Goal: Use online tool/utility: Utilize a website feature to perform a specific function

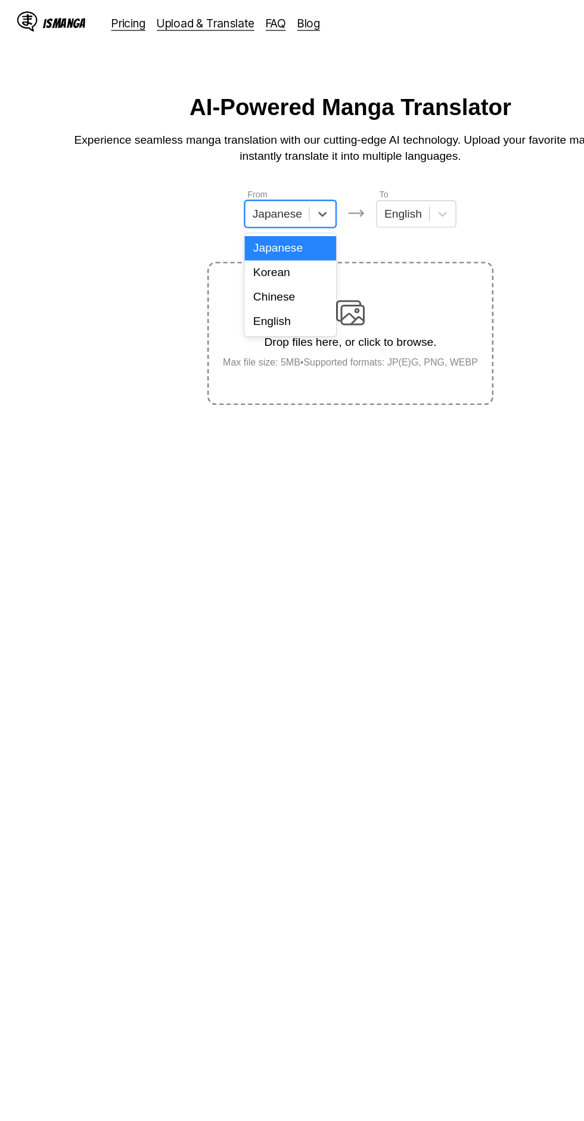
click at [265, 273] on div "English" at bounding box center [242, 268] width 76 height 20
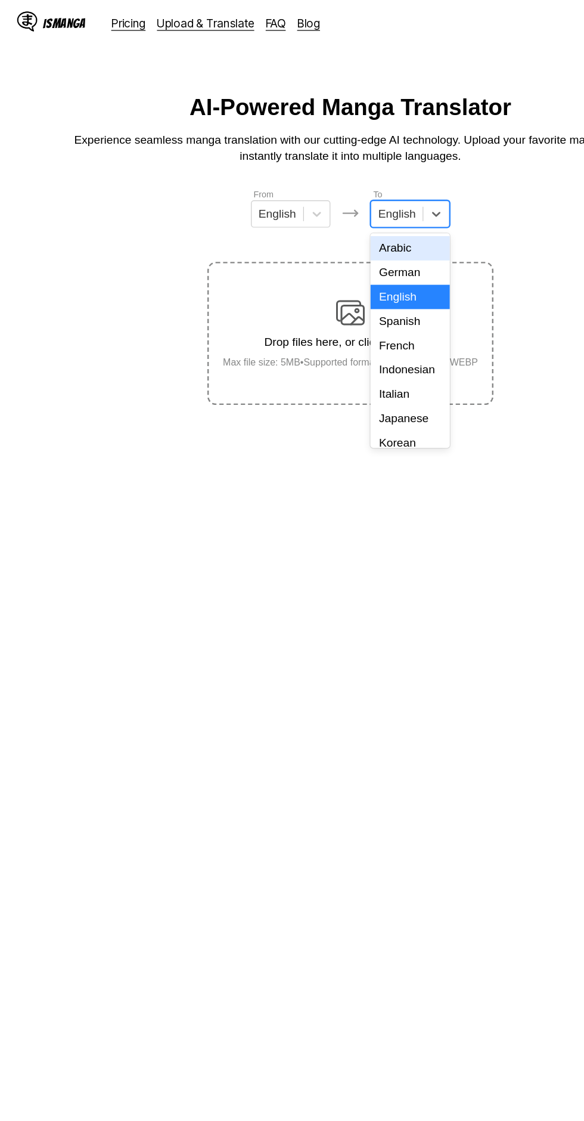
click at [346, 305] on div "Indonesian" at bounding box center [342, 308] width 66 height 20
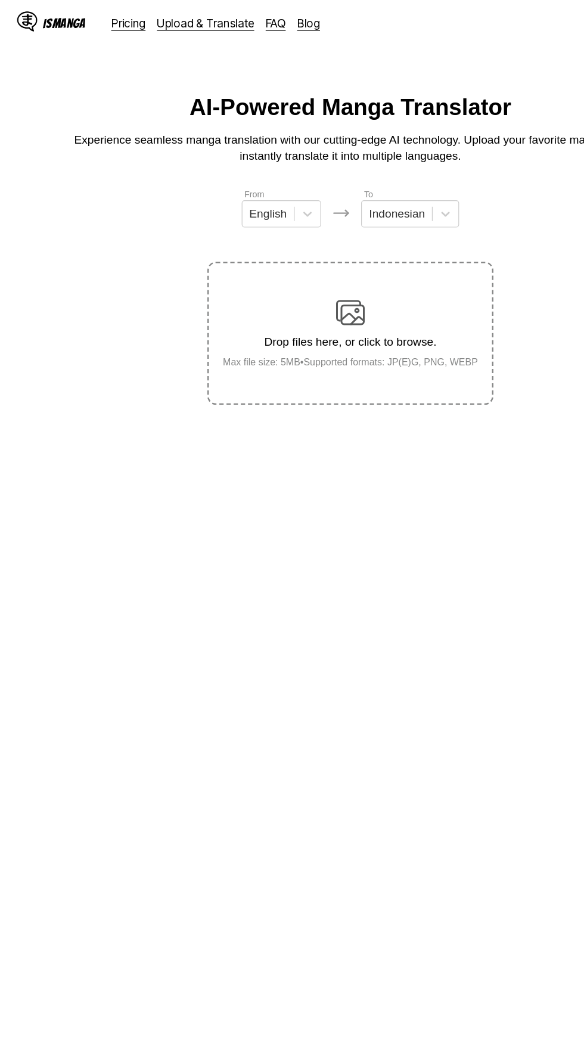
click at [302, 249] on img at bounding box center [292, 261] width 24 height 24
click at [0, 0] on input "Drop files here, or click to browse. Max file size: 5MB • Supported formats: JP…" at bounding box center [0, 0] width 0 height 0
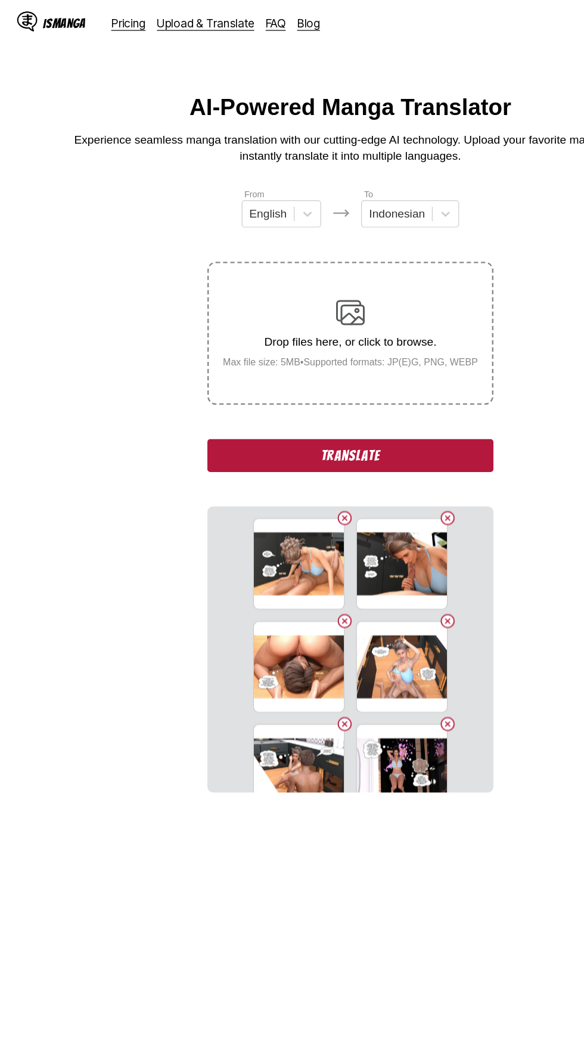
click at [340, 366] on button "Translate" at bounding box center [292, 379] width 238 height 27
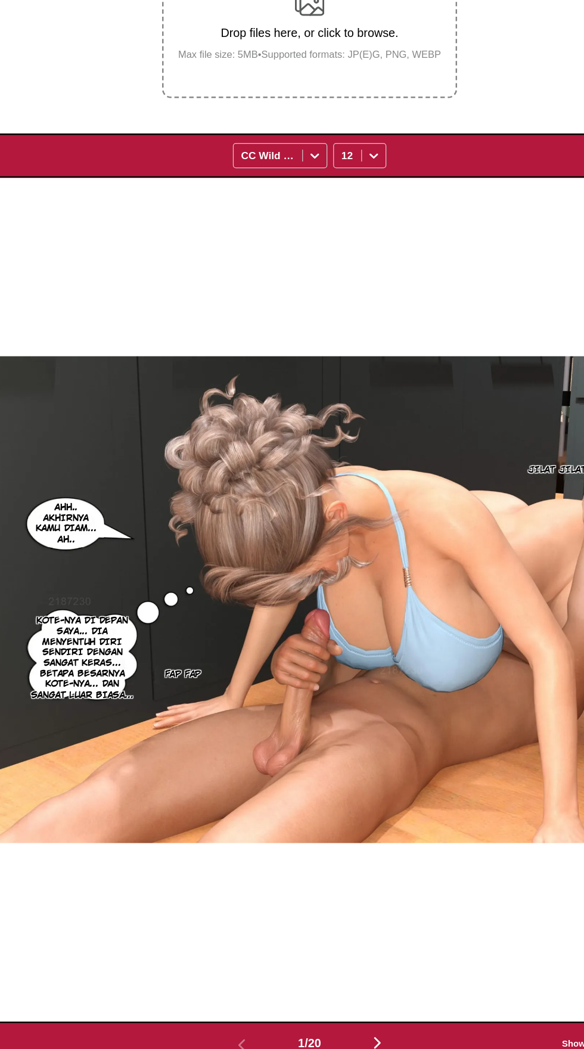
scroll to position [56, 0]
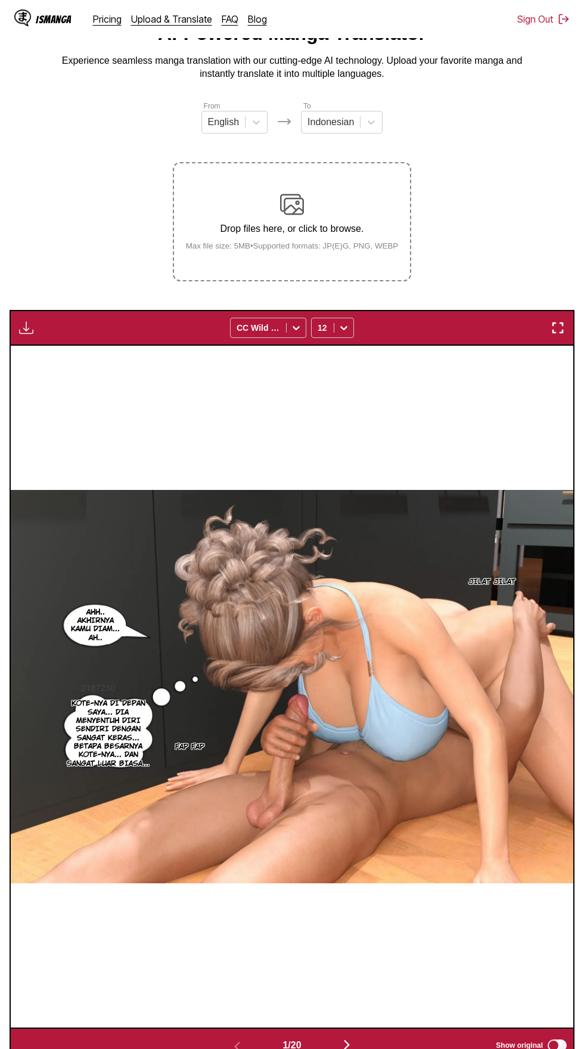
click at [26, 321] on img "button" at bounding box center [26, 328] width 14 height 14
click at [44, 353] on button "Download All" at bounding box center [58, 367] width 76 height 29
click at [79, 353] on button "Download All" at bounding box center [58, 367] width 76 height 29
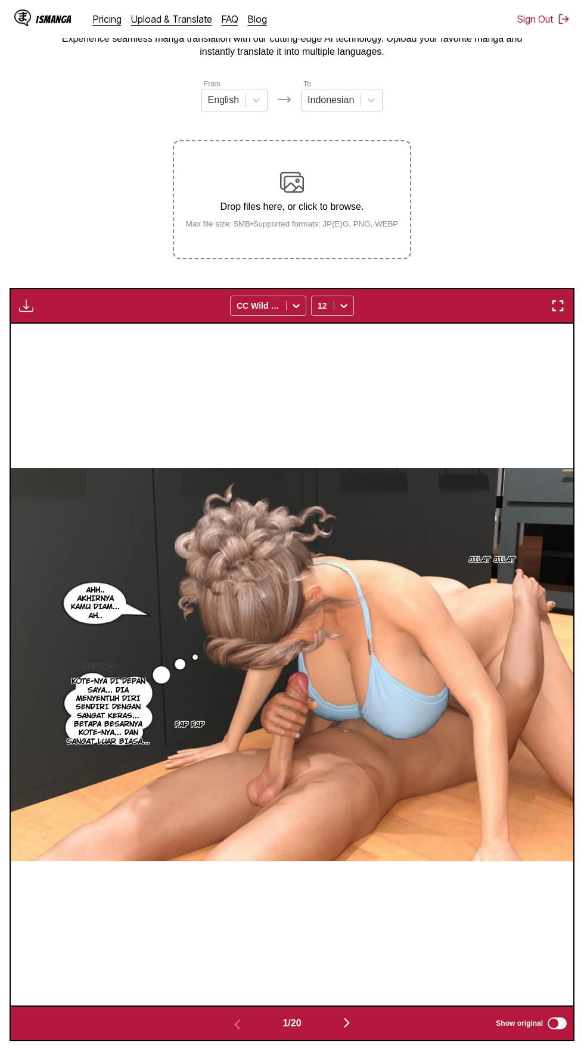
scroll to position [0, 0]
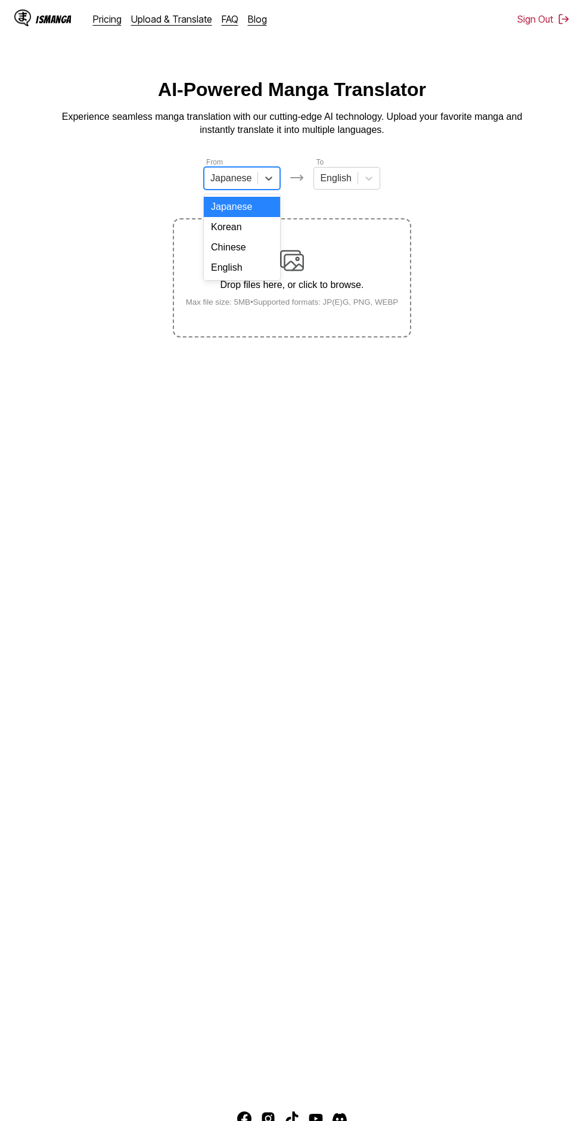
click at [265, 257] on div "Chinese" at bounding box center [242, 247] width 76 height 20
click at [259, 265] on div "English" at bounding box center [242, 268] width 70 height 20
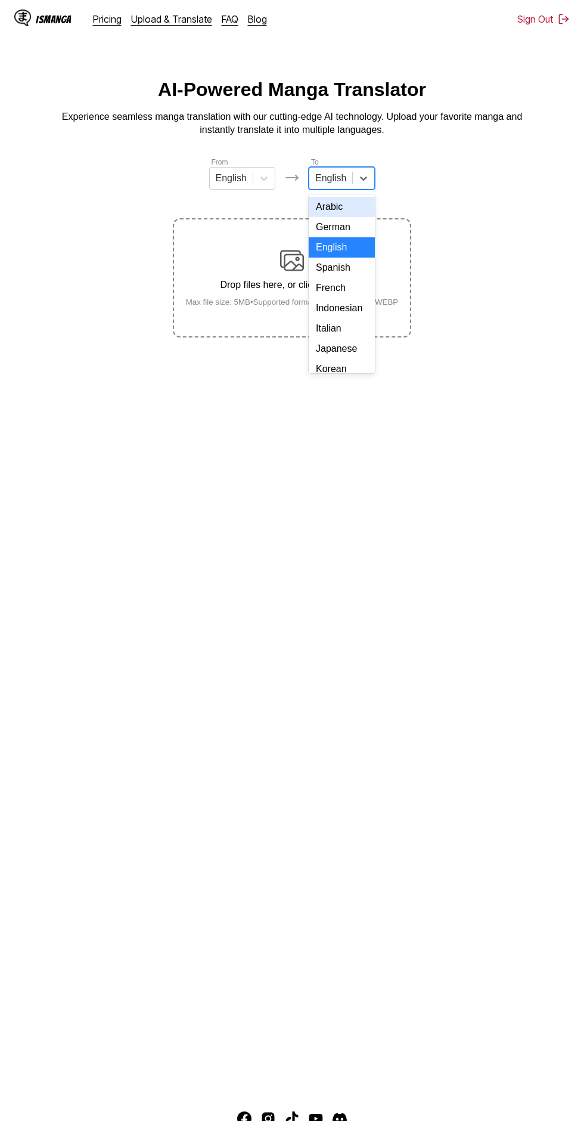
click at [353, 312] on div "Indonesian" at bounding box center [342, 308] width 66 height 20
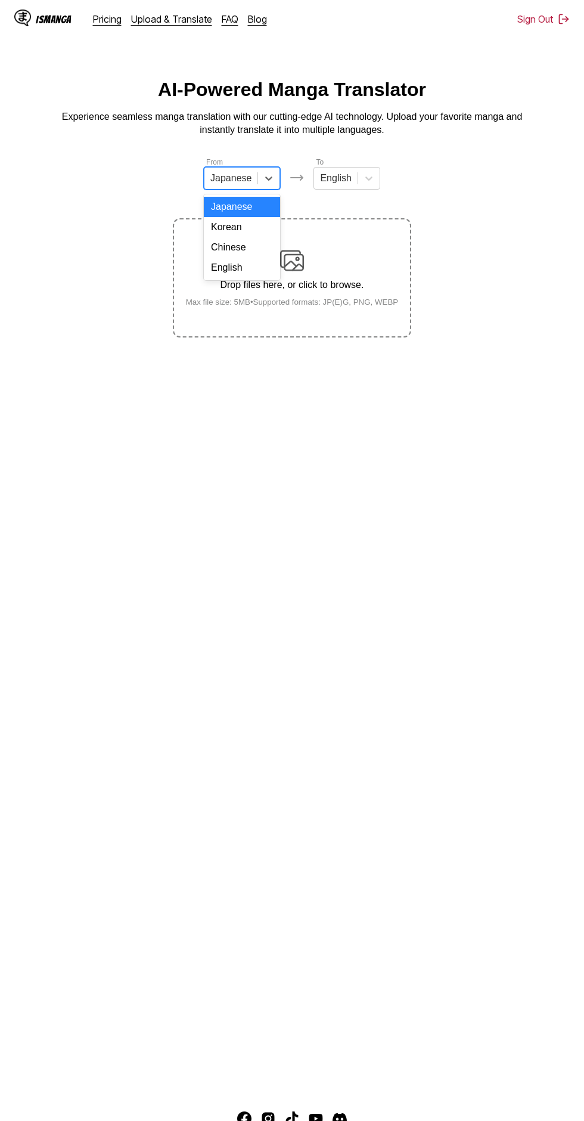
click at [254, 277] on div "English" at bounding box center [242, 268] width 76 height 20
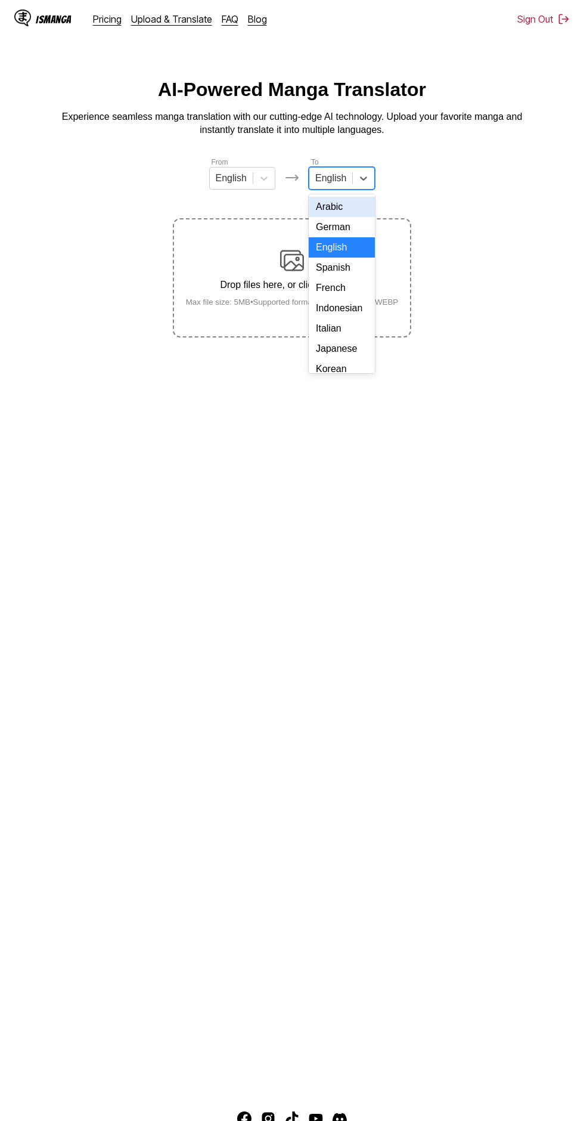
click at [339, 307] on div "Indonesian" at bounding box center [342, 308] width 66 height 20
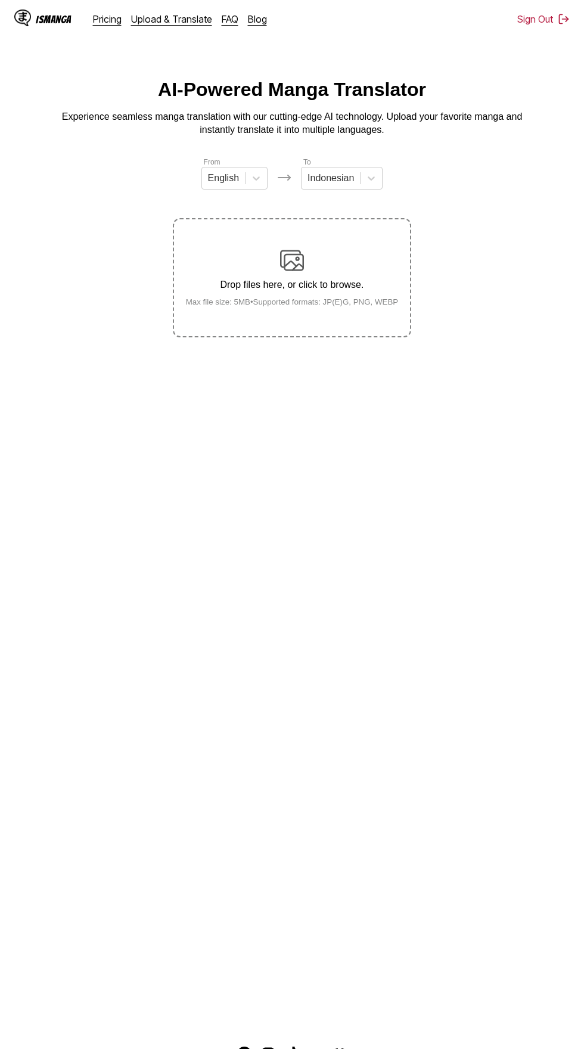
click at [303, 249] on img at bounding box center [292, 261] width 24 height 24
click at [0, 0] on input "Drop files here, or click to browse. Max file size: 5MB • Supported formats: JP…" at bounding box center [0, 0] width 0 height 0
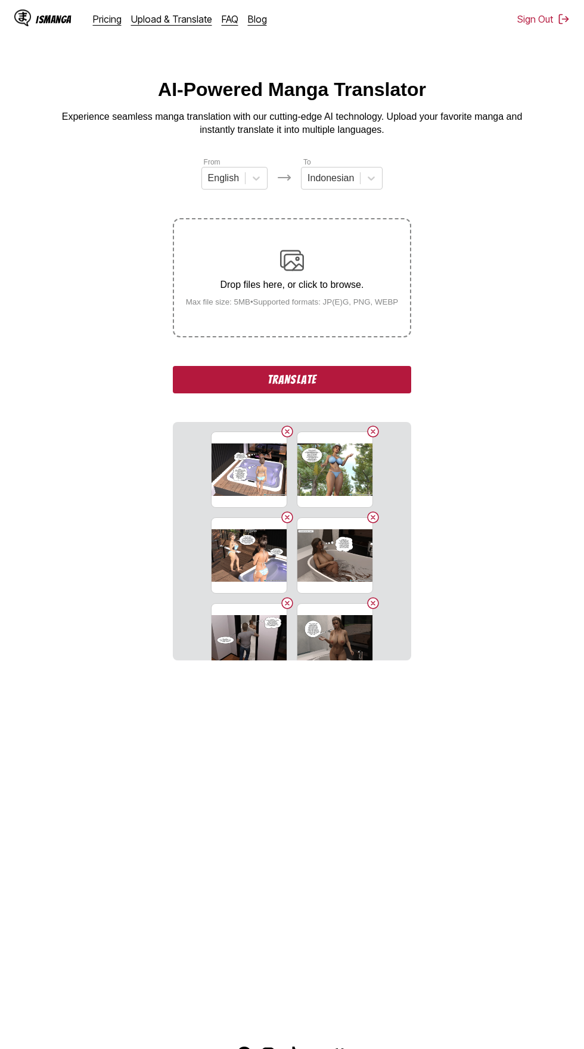
click at [358, 366] on button "Translate" at bounding box center [292, 379] width 238 height 27
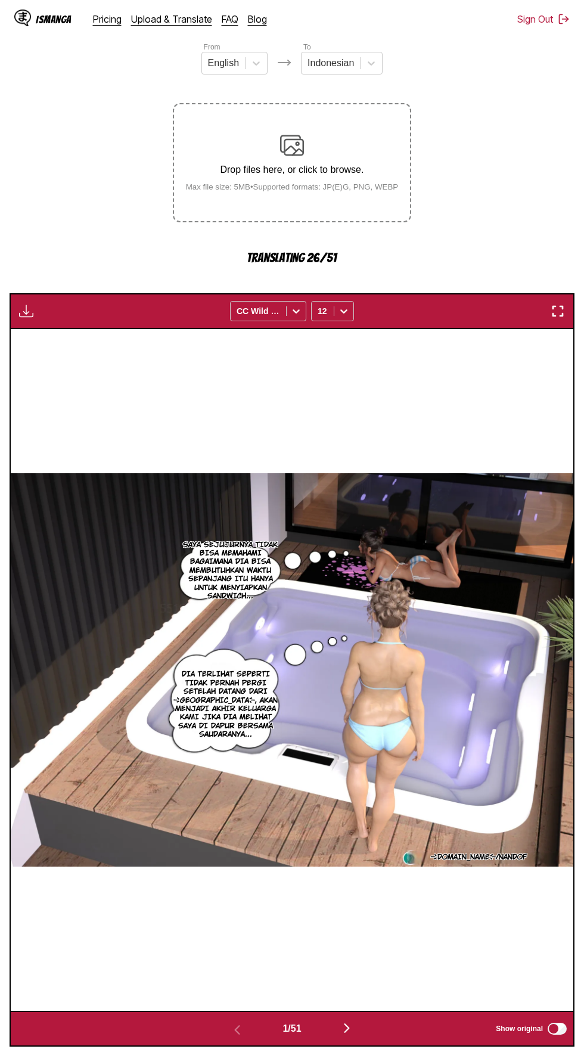
scroll to position [134, 0]
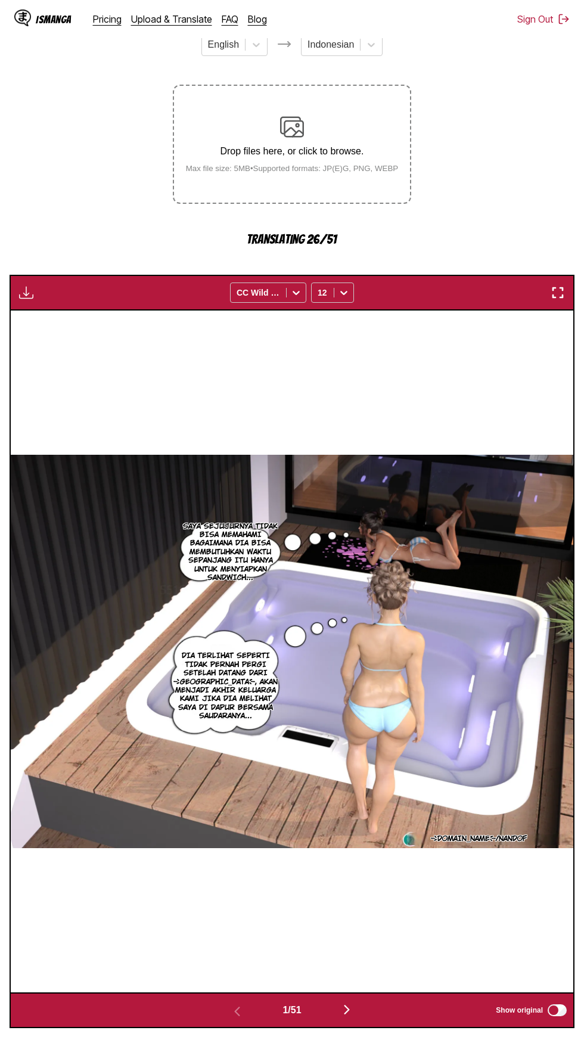
click at [361, 1002] on button "button" at bounding box center [347, 1010] width 72 height 17
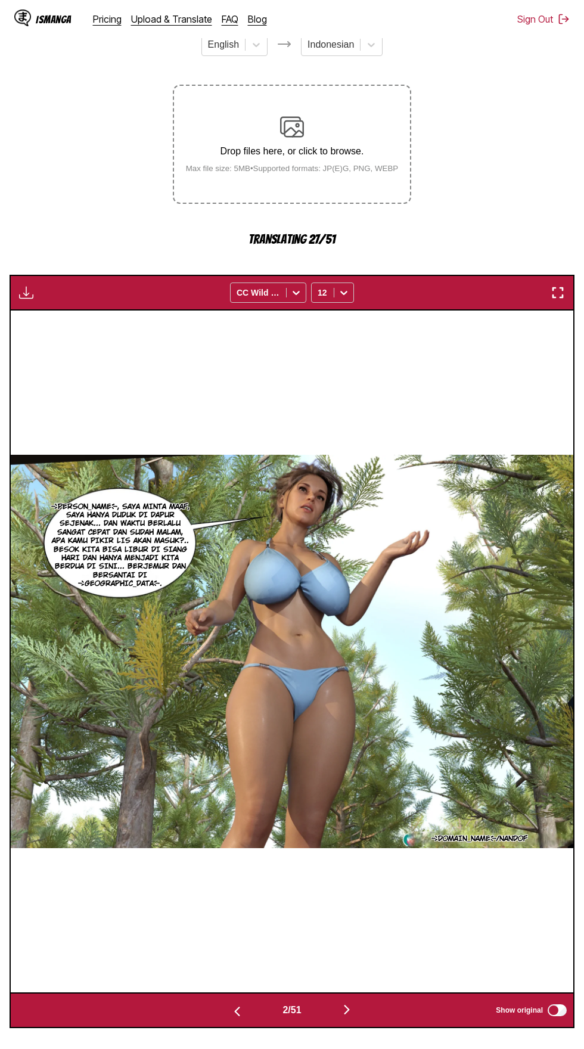
click at [353, 1003] on img "button" at bounding box center [347, 1010] width 14 height 14
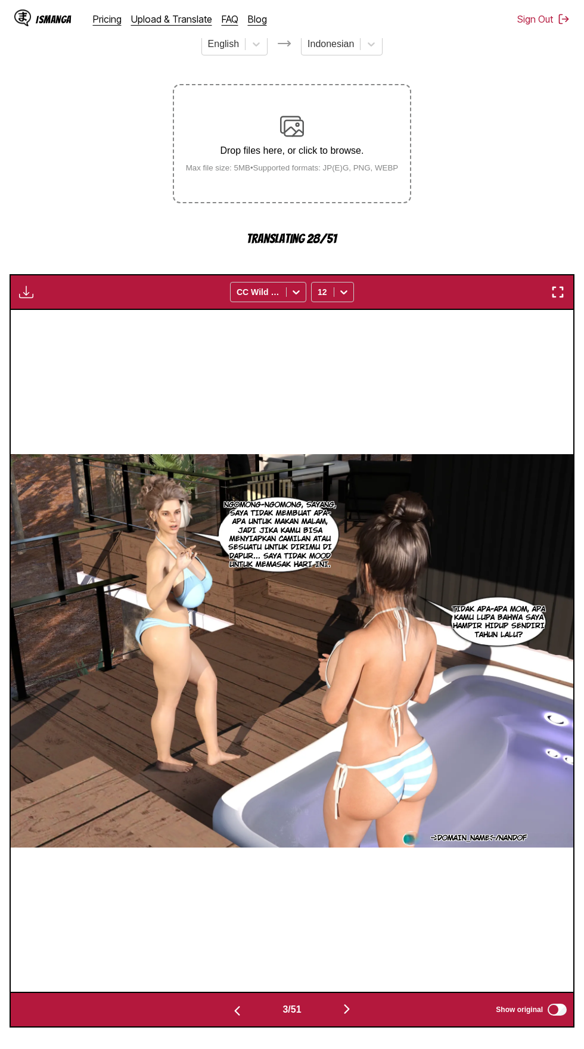
scroll to position [134, 0]
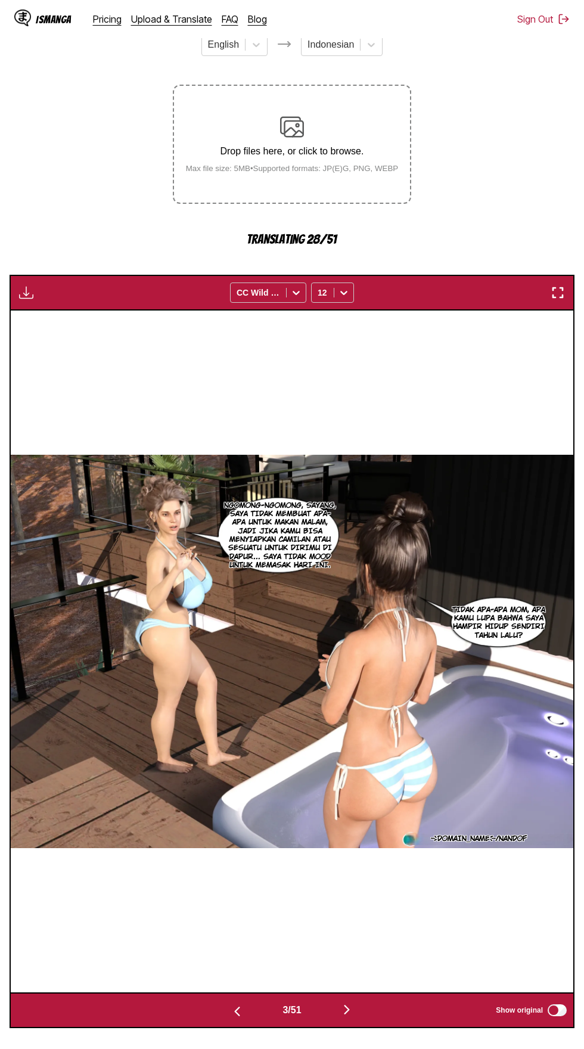
click at [365, 1002] on button "button" at bounding box center [347, 1010] width 72 height 17
